Goal: Navigation & Orientation: Find specific page/section

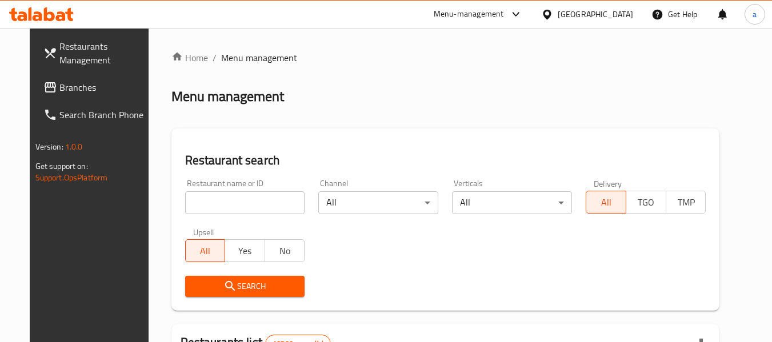
click at [551, 15] on icon at bounding box center [547, 14] width 8 height 10
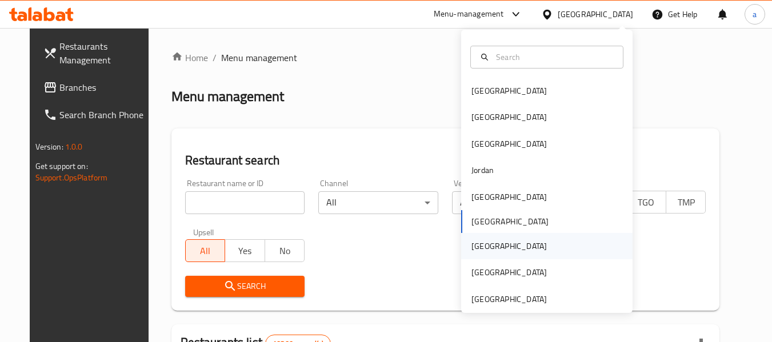
click at [486, 242] on div "[GEOGRAPHIC_DATA]" at bounding box center [509, 246] width 94 height 26
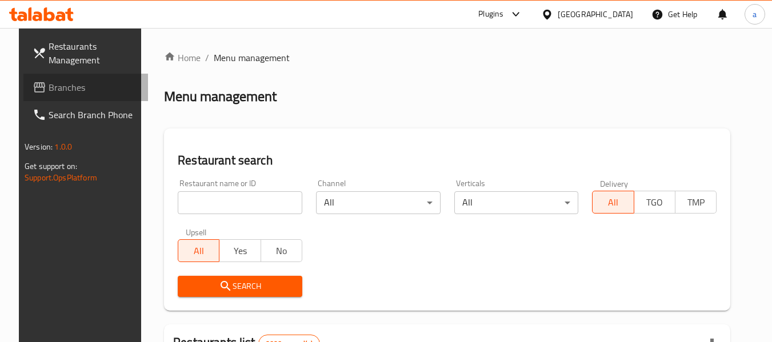
click at [49, 92] on span "Branches" at bounding box center [94, 88] width 90 height 14
